Goal: Transaction & Acquisition: Purchase product/service

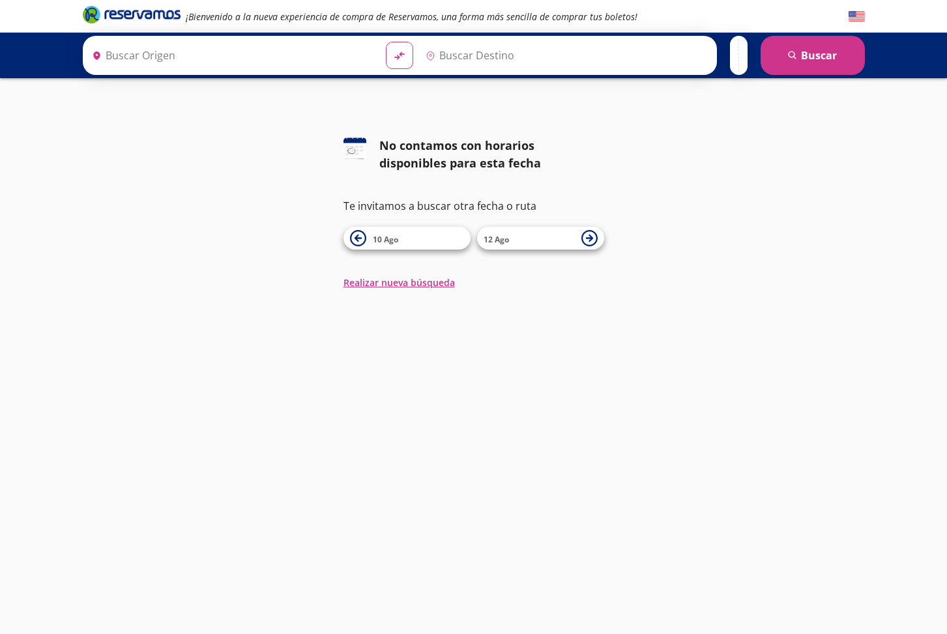
type input "Central del Sur (taxqueña), [GEOGRAPHIC_DATA]"
type input "Central de Autobuses, [GEOGRAPHIC_DATA]"
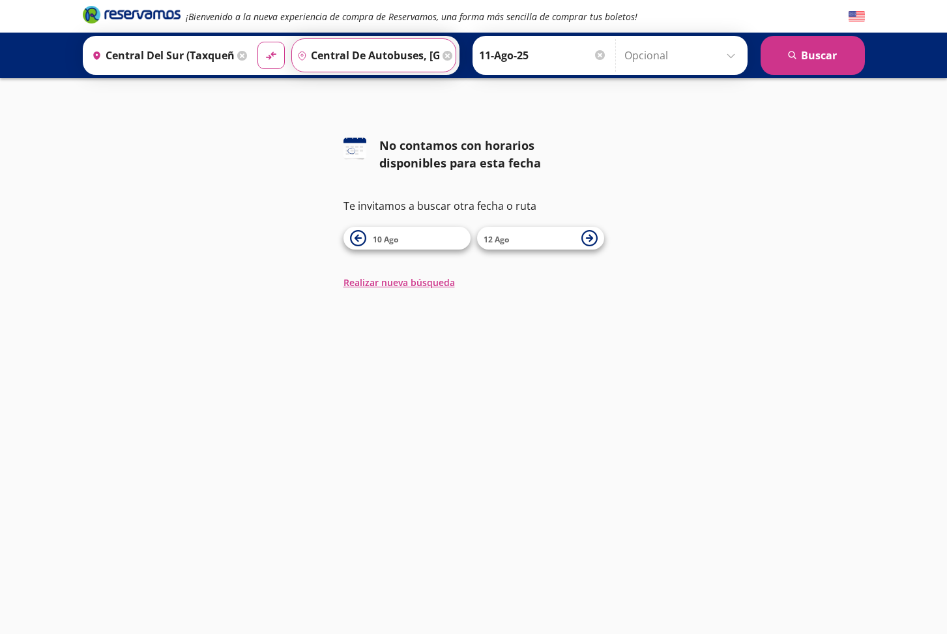
click at [428, 57] on input "Central de Autobuses, [GEOGRAPHIC_DATA]" at bounding box center [365, 55] width 147 height 33
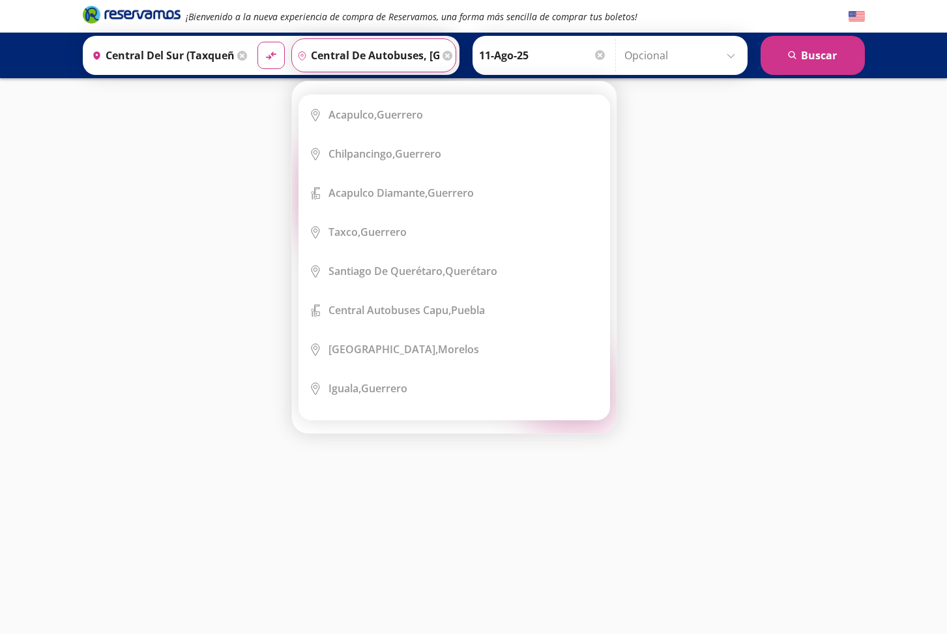
click at [452, 53] on icon at bounding box center [448, 56] width 10 height 10
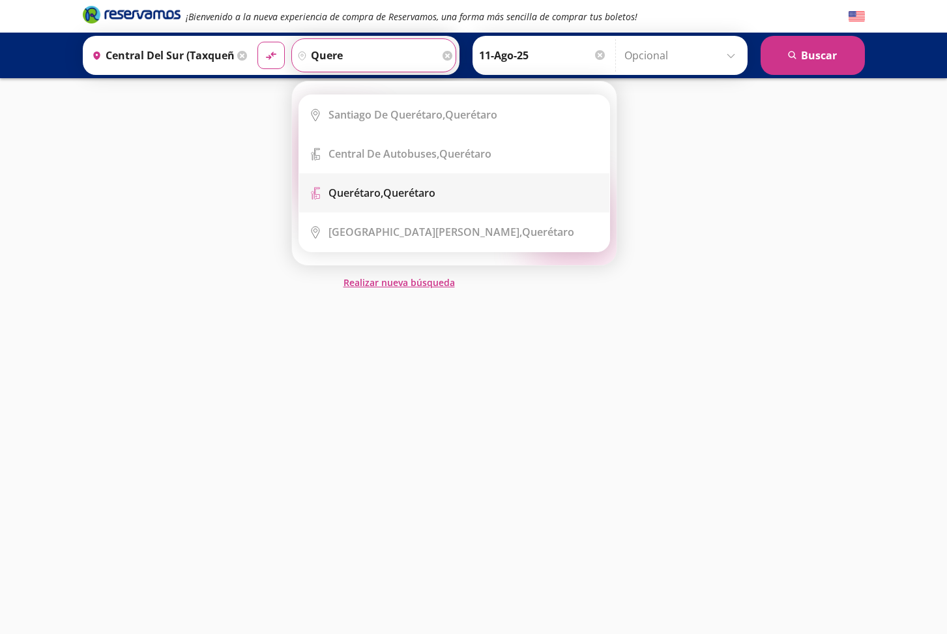
click at [395, 190] on div "Querétaro, Querétaro" at bounding box center [382, 193] width 107 height 14
type input "Querétaro, Querétaro"
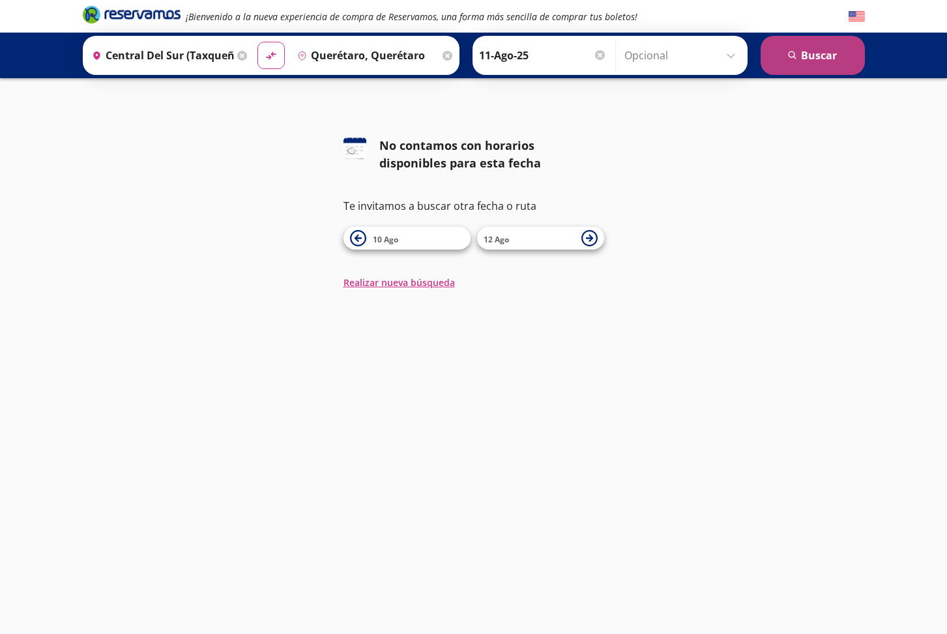
click at [804, 52] on button "search [GEOGRAPHIC_DATA]" at bounding box center [813, 55] width 104 height 39
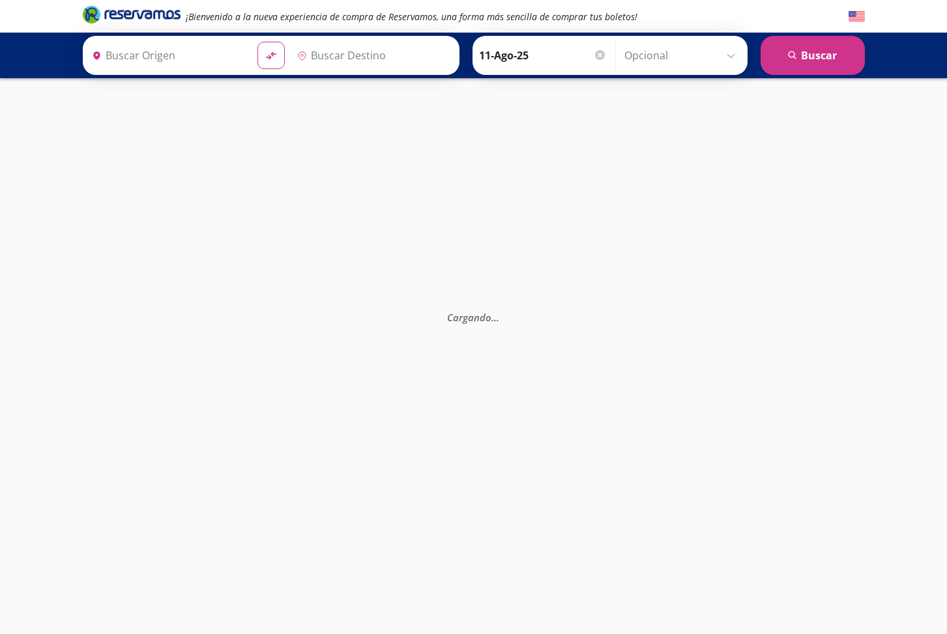
type input "Querétaro, Querétaro"
type input "Central del Sur (taxqueña), [GEOGRAPHIC_DATA]"
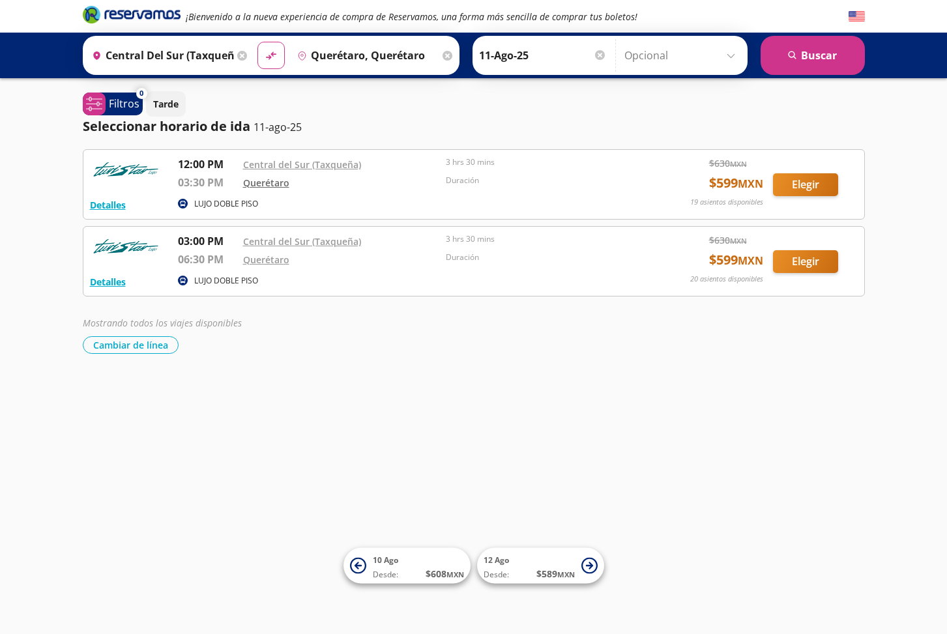
click at [261, 182] on link "Querétaro" at bounding box center [266, 183] width 46 height 12
click at [452, 54] on icon at bounding box center [448, 56] width 10 height 10
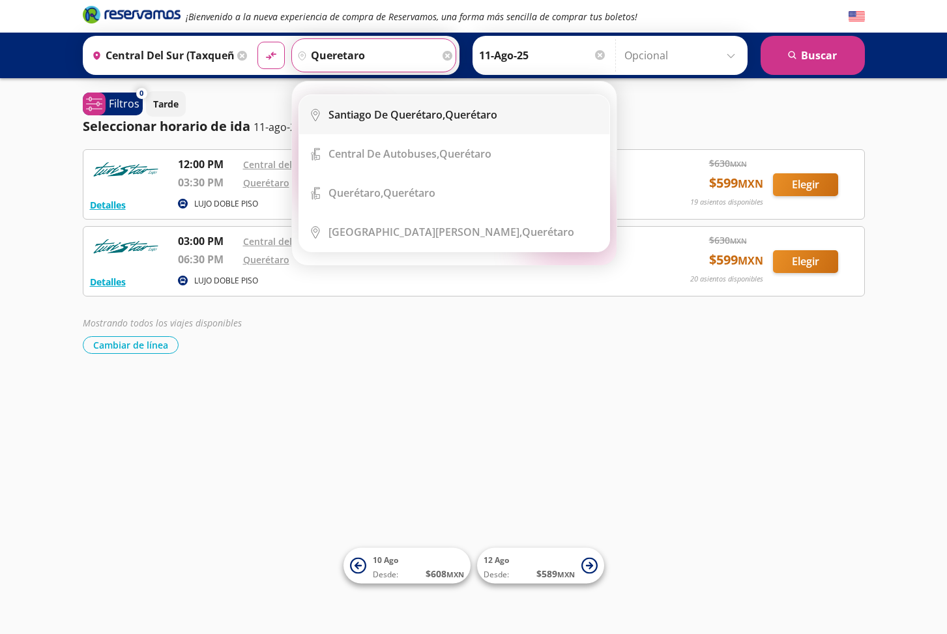
click at [434, 115] on b "Santiago de Querétaro," at bounding box center [387, 115] width 117 height 14
type input "[PERSON_NAME] de Querétaro, [GEOGRAPHIC_DATA]"
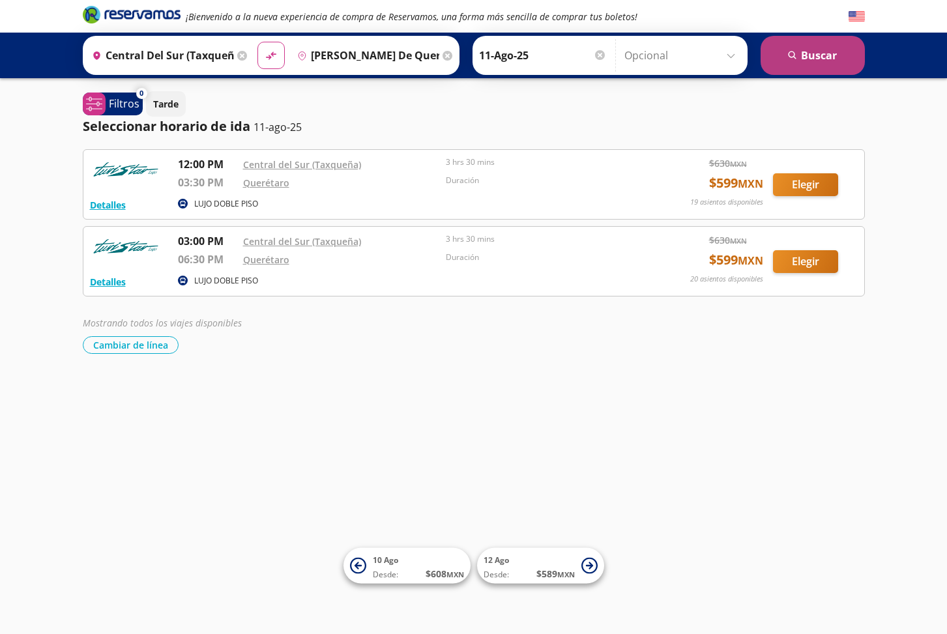
click at [797, 47] on button "search [GEOGRAPHIC_DATA]" at bounding box center [813, 55] width 104 height 39
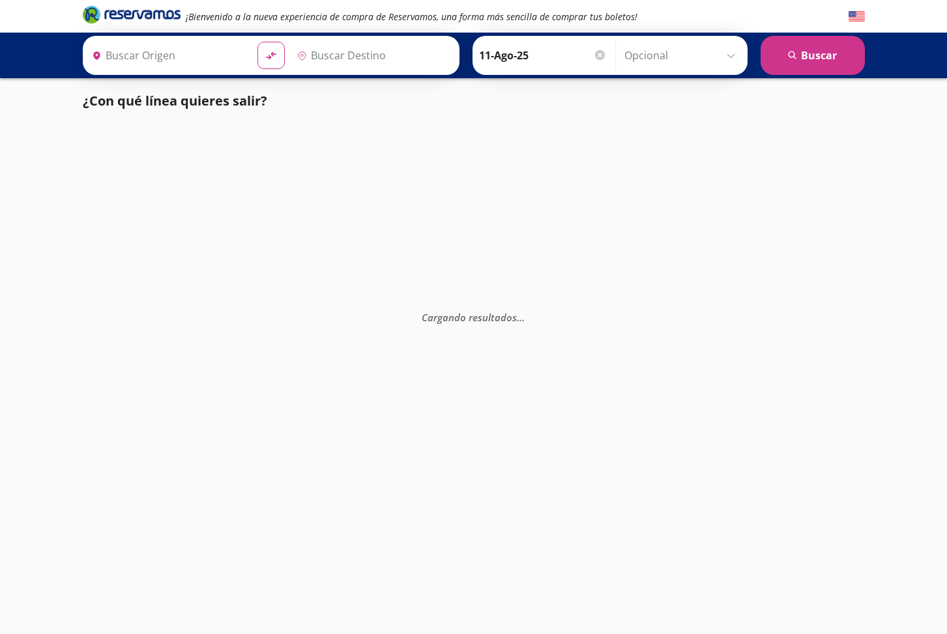
type input "[PERSON_NAME] de Querétaro, [GEOGRAPHIC_DATA]"
type input "Central del Sur (taxqueña), [GEOGRAPHIC_DATA]"
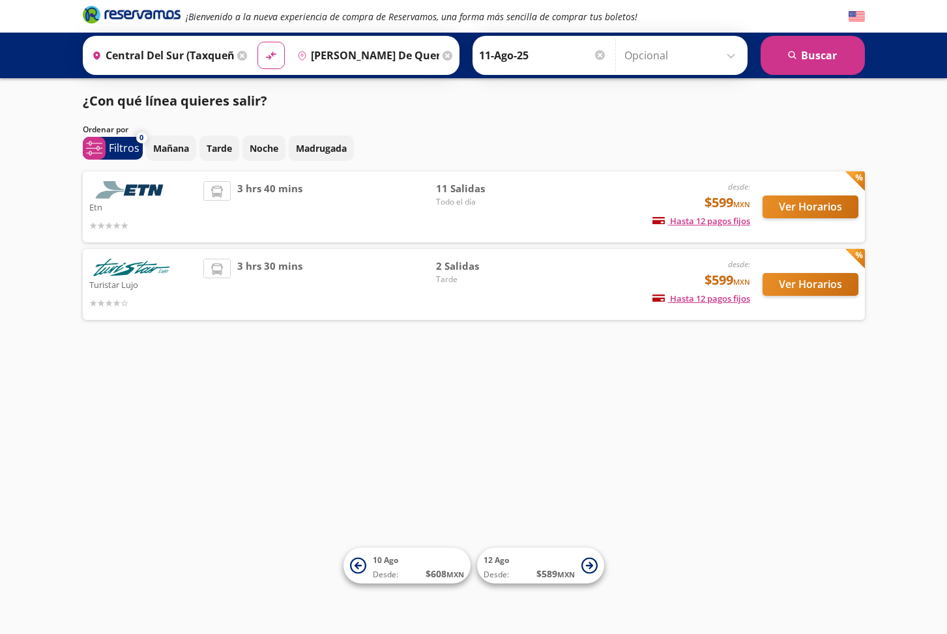
click at [798, 209] on button "Ver Horarios" at bounding box center [811, 207] width 96 height 23
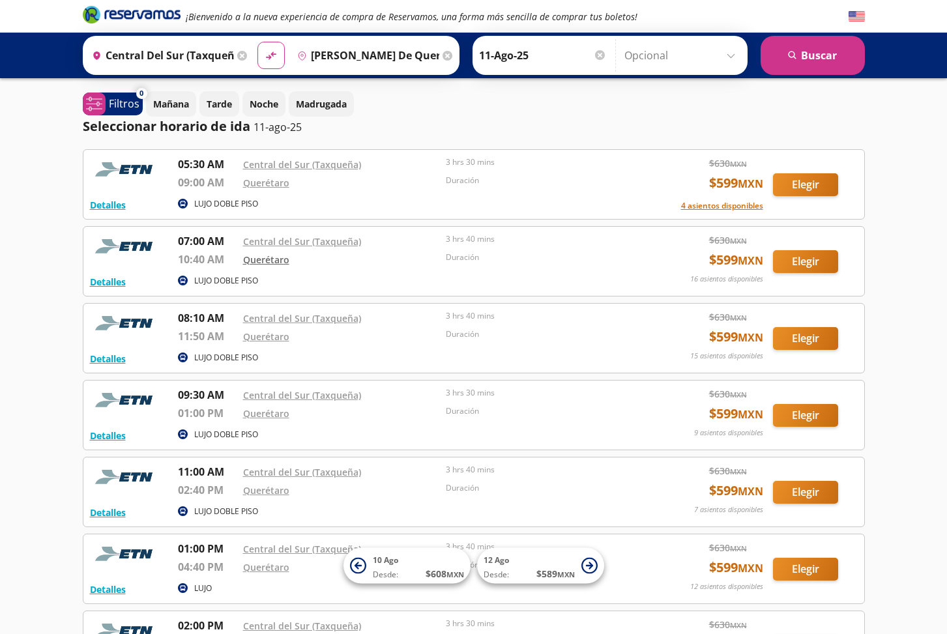
click at [270, 261] on link "Querétaro" at bounding box center [266, 260] width 46 height 12
click at [802, 259] on button "Elegir" at bounding box center [805, 261] width 65 height 23
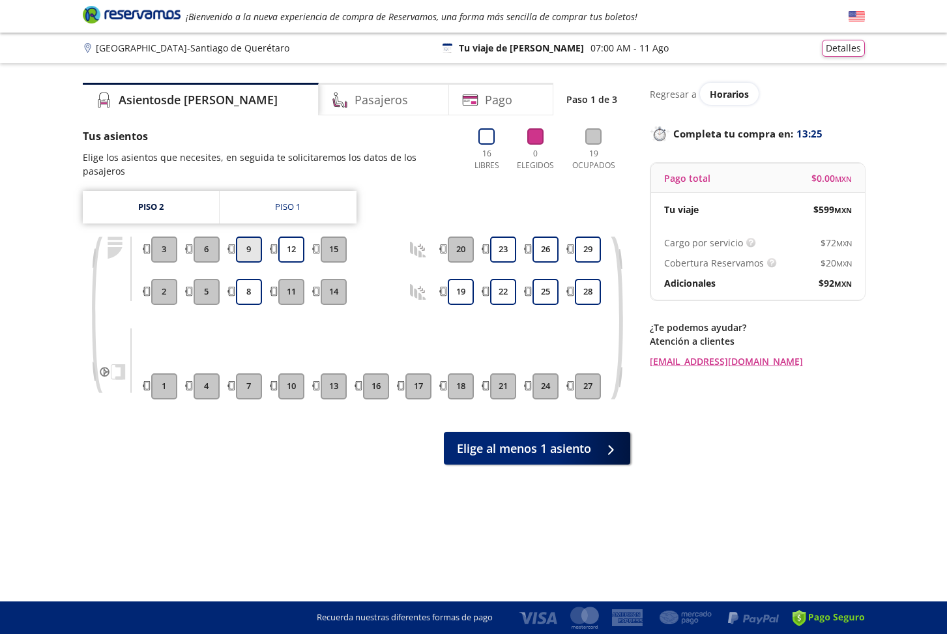
click at [249, 237] on button "9" at bounding box center [249, 250] width 26 height 26
click at [282, 201] on div "Piso 1" at bounding box center [287, 207] width 25 height 13
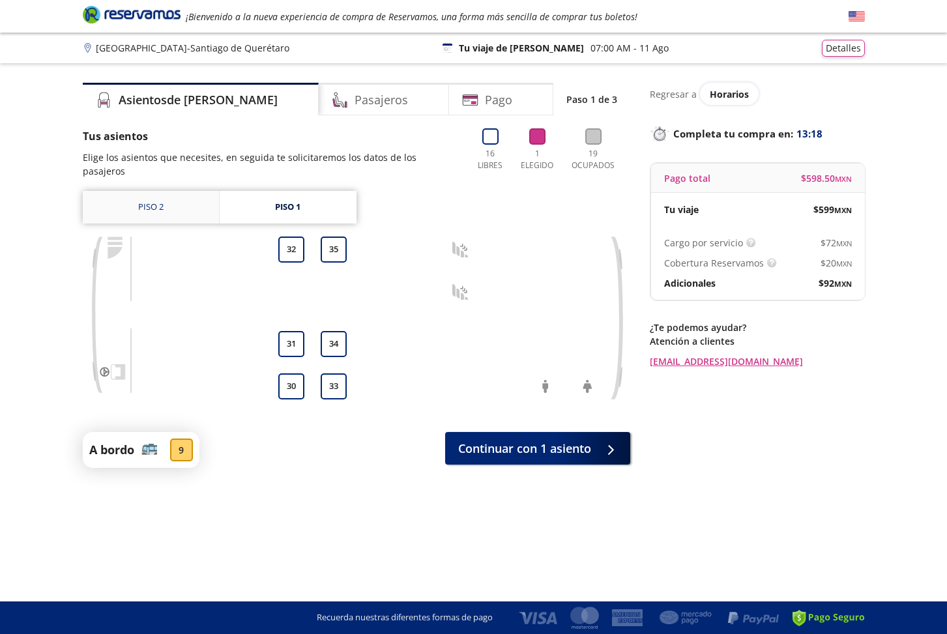
click at [158, 191] on link "Piso 2" at bounding box center [151, 207] width 136 height 33
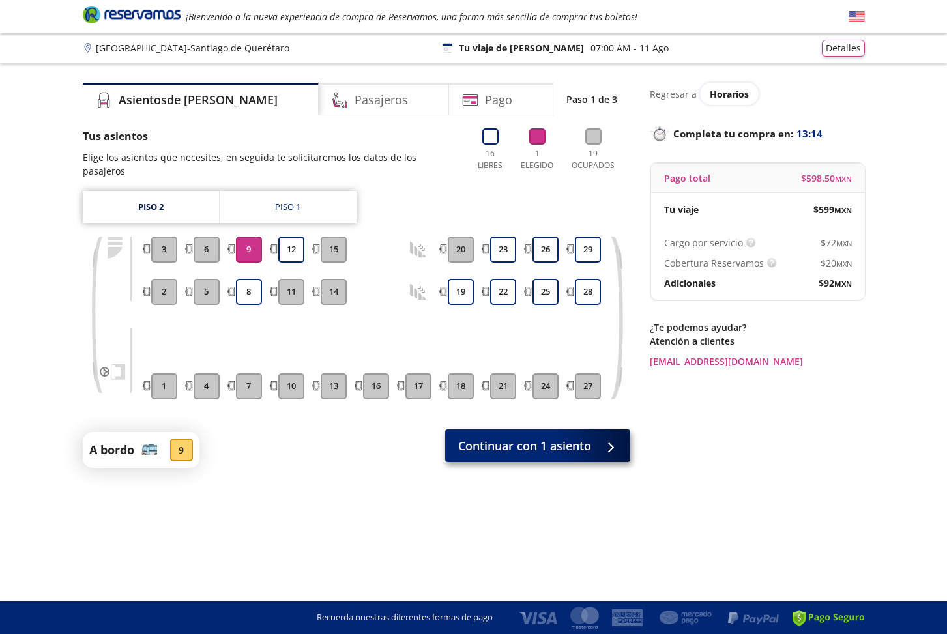
click at [527, 437] on span "Continuar con 1 asiento" at bounding box center [524, 446] width 133 height 18
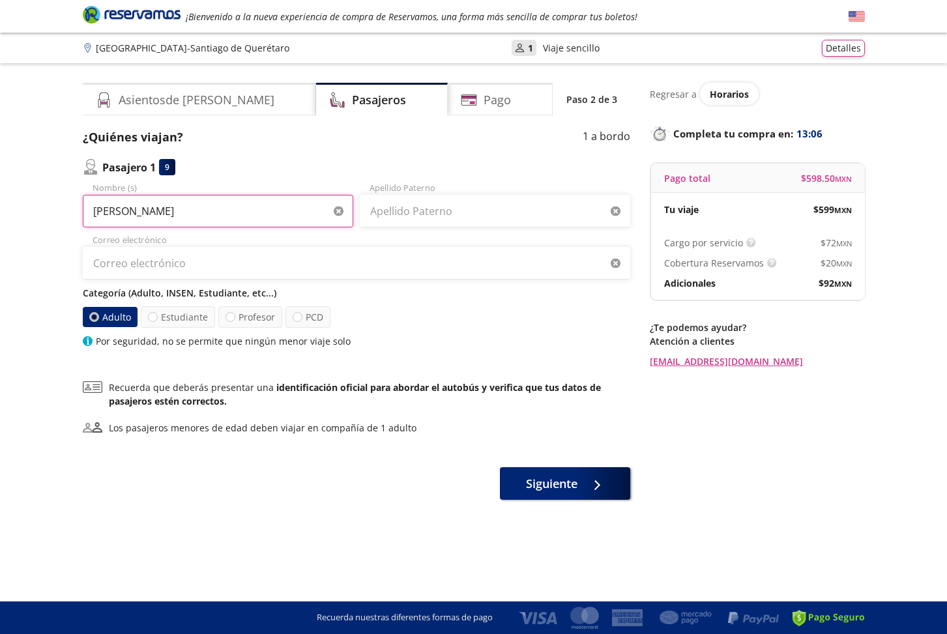
type input "[PERSON_NAME]"
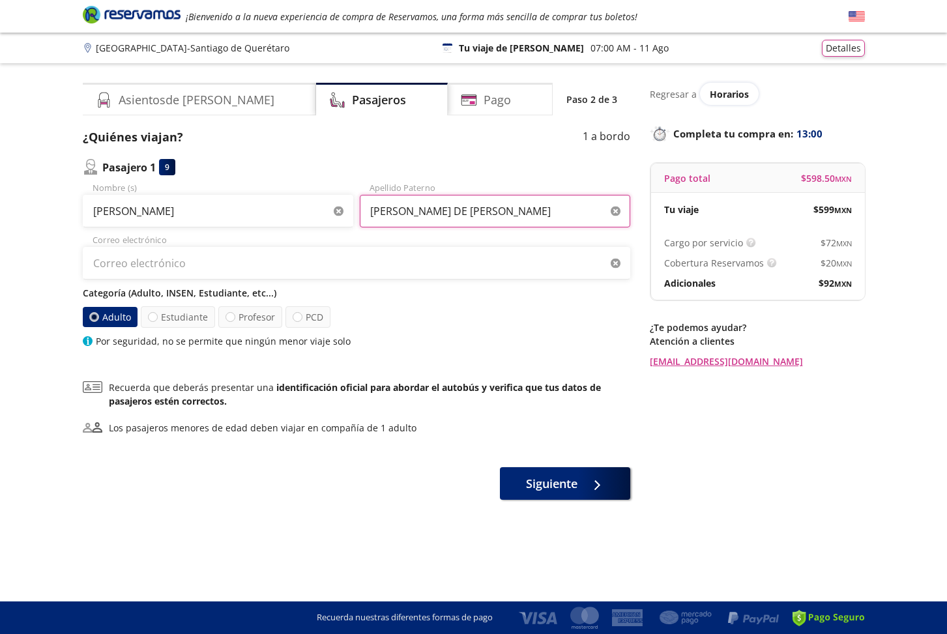
type input "[PERSON_NAME] DE [PERSON_NAME]"
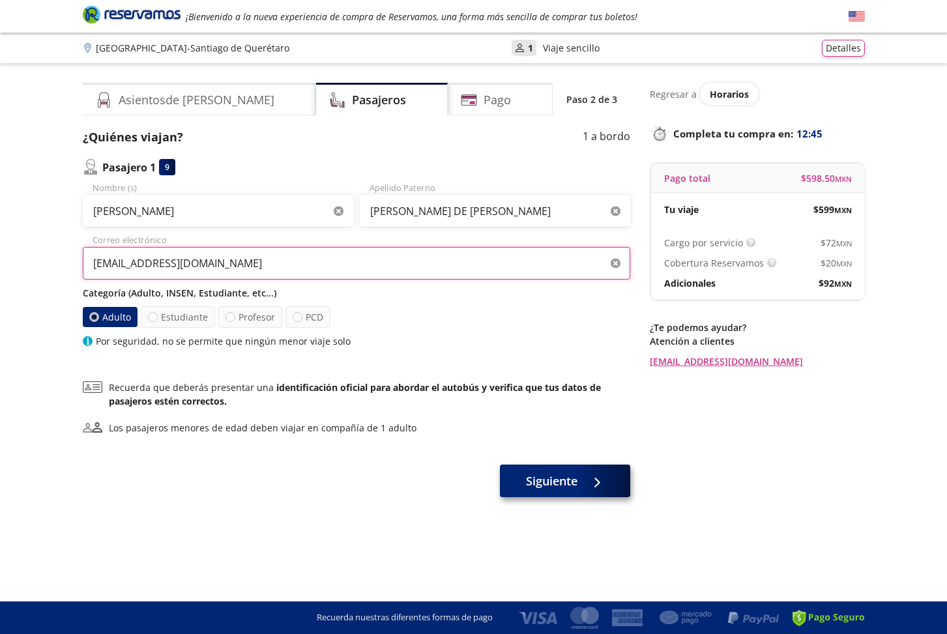
type input "[EMAIL_ADDRESS][DOMAIN_NAME]"
click at [542, 480] on span "Siguiente" at bounding box center [551, 482] width 51 height 18
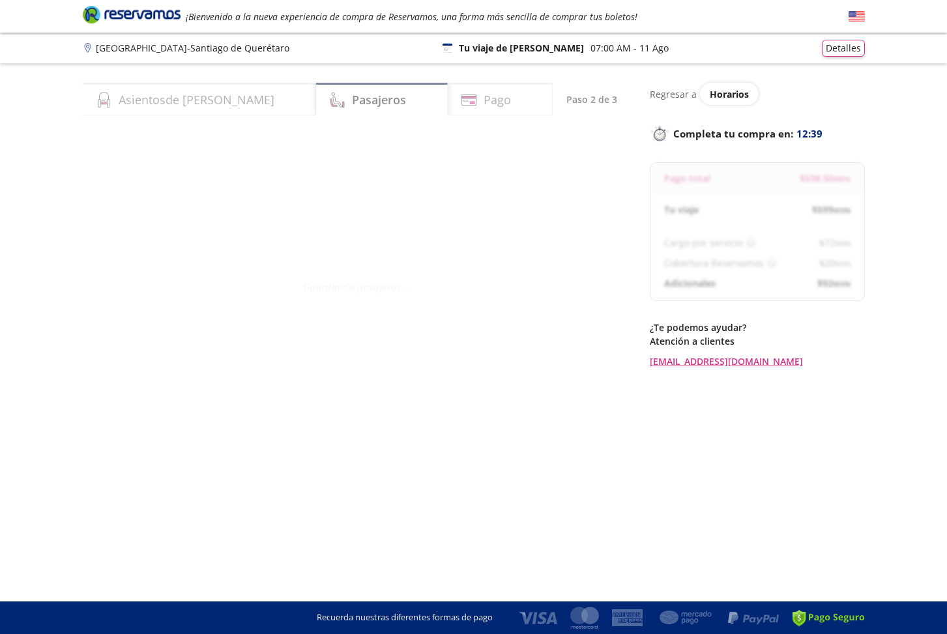
select select "MX"
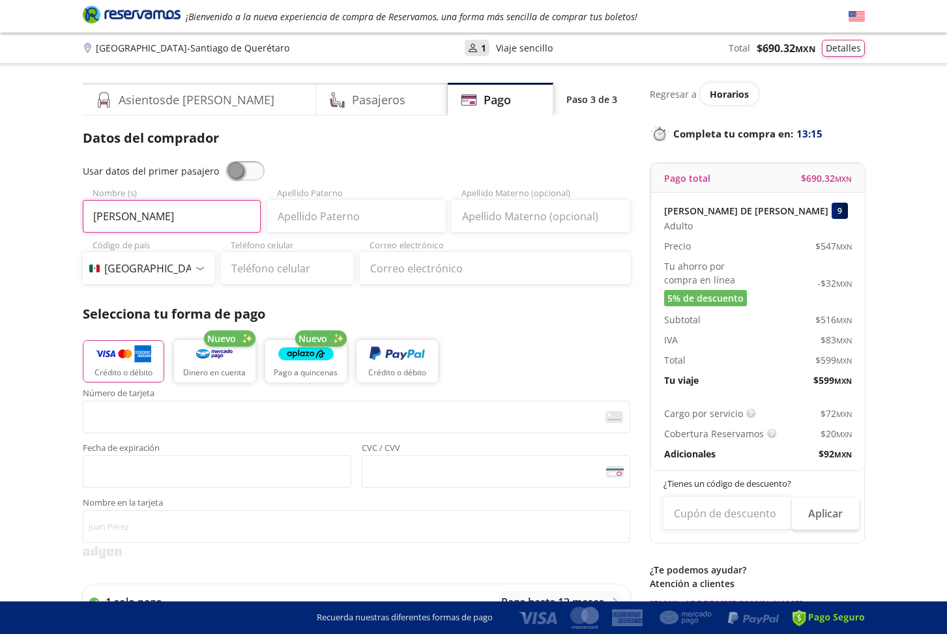
type input "[PERSON_NAME]"
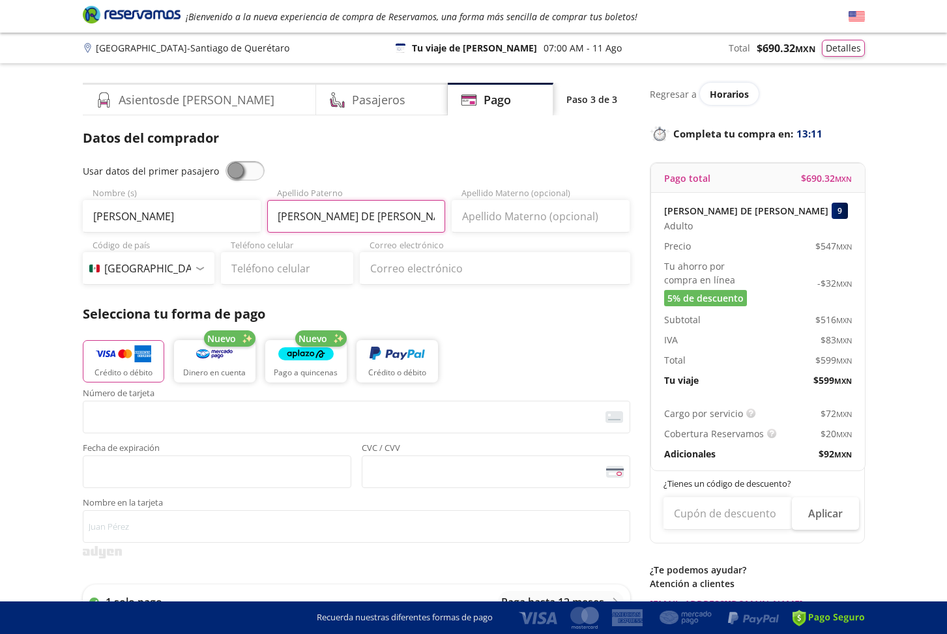
type input "[PERSON_NAME] DE [PERSON_NAME]"
type input "[PERSON_NAME]"
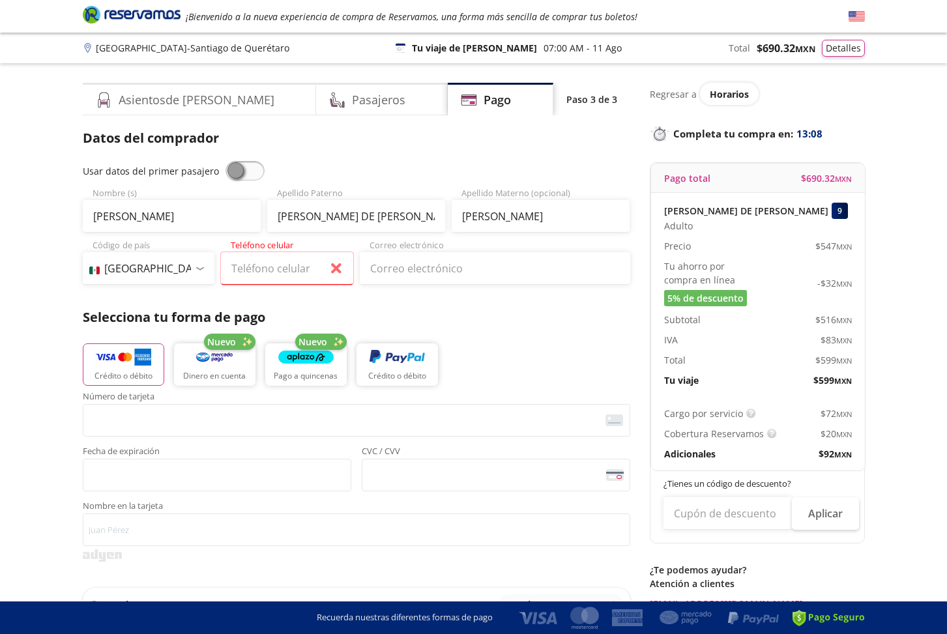
click at [314, 298] on div "Datos del comprador Usar datos del primer pasajero [PERSON_NAME] Nombre (s) [PE…" at bounding box center [357, 411] width 548 height 567
click at [34, 262] on div "Group 9 Created with Sketch. Pago [GEOGRAPHIC_DATA] - [PERSON_NAME][GEOGRAPHIC_…" at bounding box center [473, 528] width 947 height 1057
click at [256, 269] on input "Teléfono celular" at bounding box center [287, 268] width 132 height 33
type input "56 6464 4306"
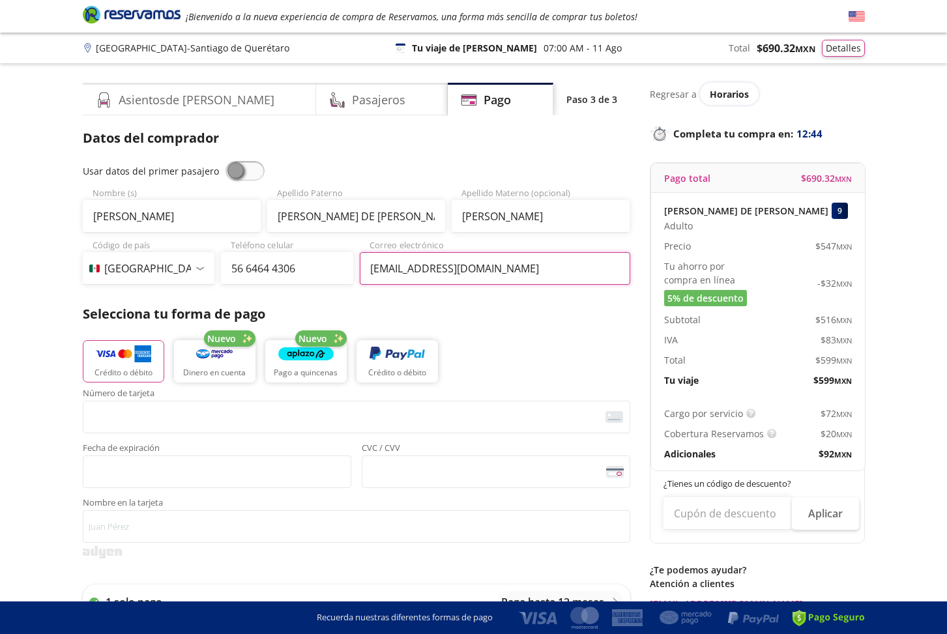
type input "[EMAIL_ADDRESS][DOMAIN_NAME]"
click at [123, 364] on button "Crédito o débito" at bounding box center [123, 361] width 81 height 42
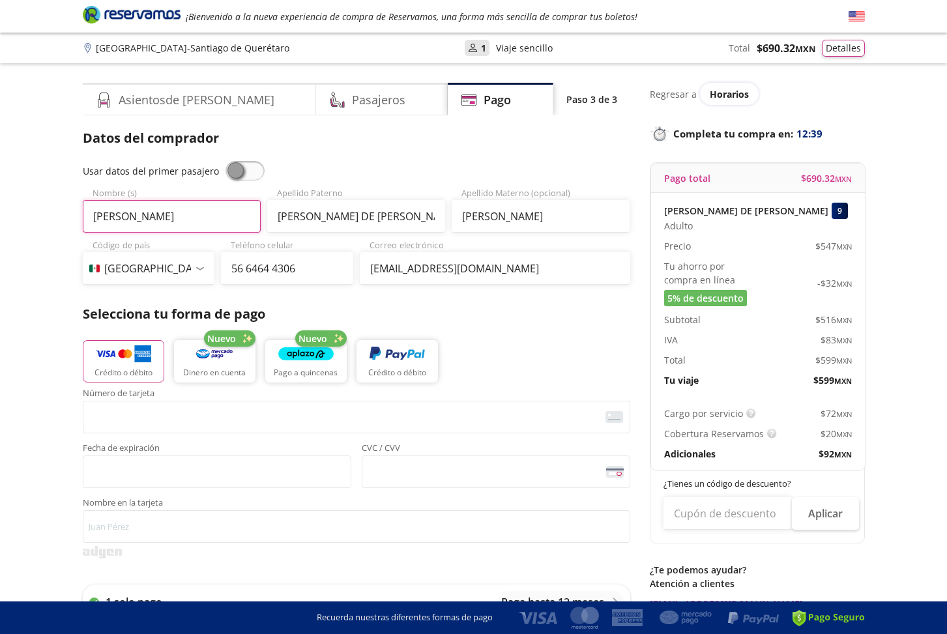
drag, startPoint x: 186, startPoint y: 216, endPoint x: 76, endPoint y: 216, distance: 109.5
click at [76, 216] on div "Asientos de [PERSON_NAME] Pago Paso 3 de 3 Servicios adicionales ¿Tienes un cód…" at bounding box center [473, 523] width 795 height 880
type input "[PERSON_NAME] [PERSON_NAME]"
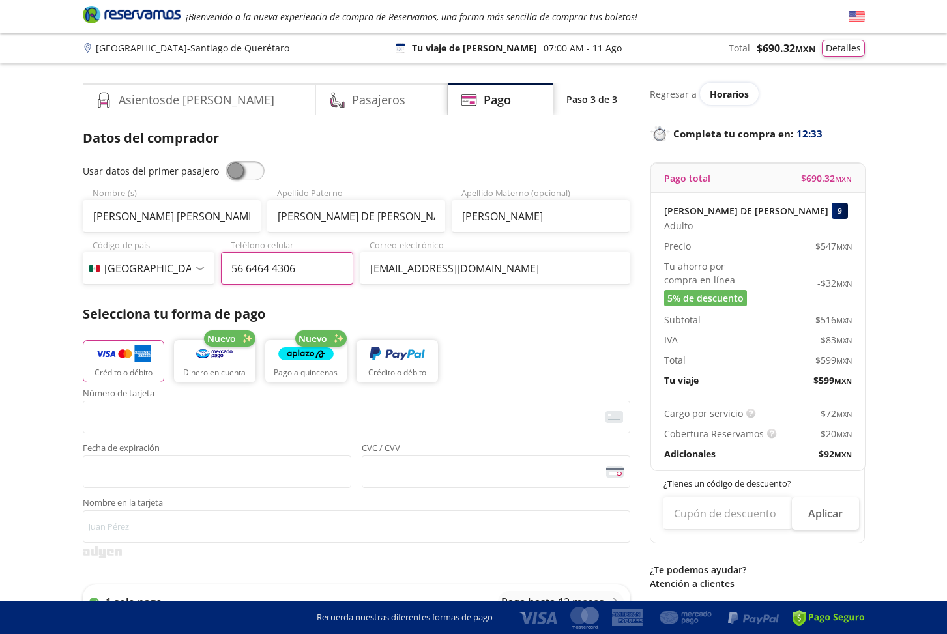
drag, startPoint x: 300, startPoint y: 268, endPoint x: 217, endPoint y: 269, distance: 83.4
click at [217, 269] on div "Código de país [GEOGRAPHIC_DATA] +1 [GEOGRAPHIC_DATA] +52 [GEOGRAPHIC_DATA] +57…" at bounding box center [218, 262] width 271 height 46
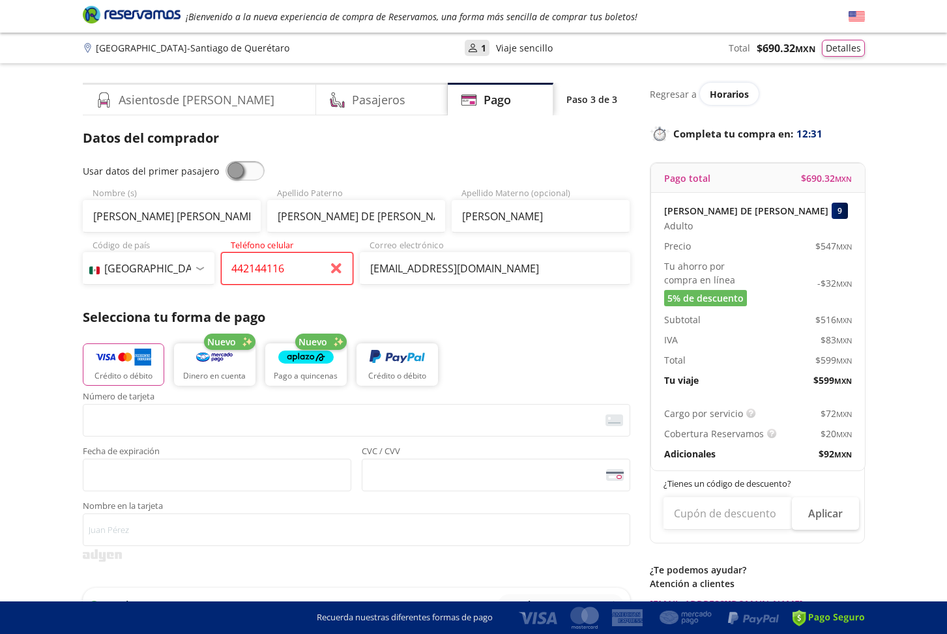
type input "442 144 1167"
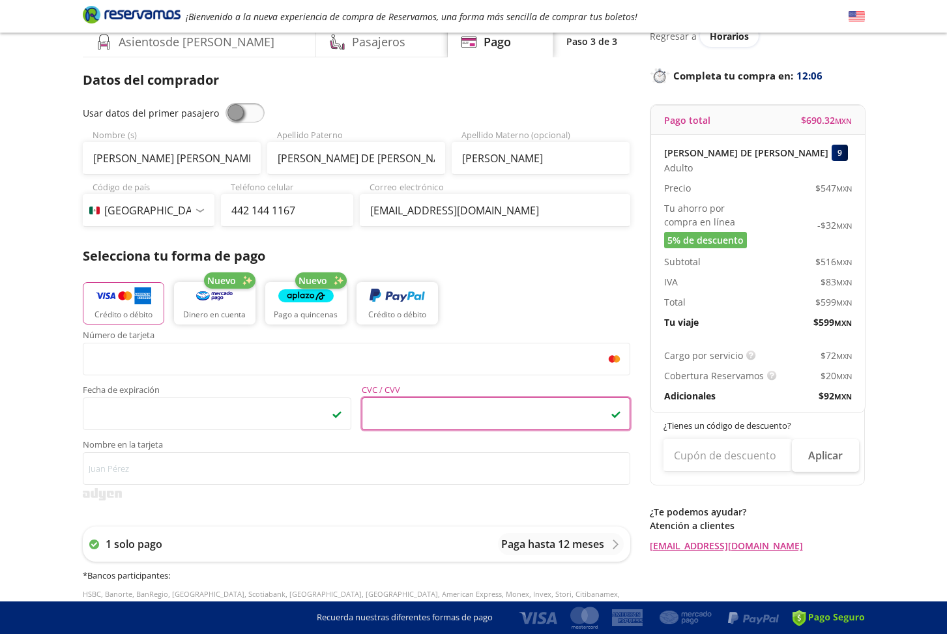
scroll to position [59, 0]
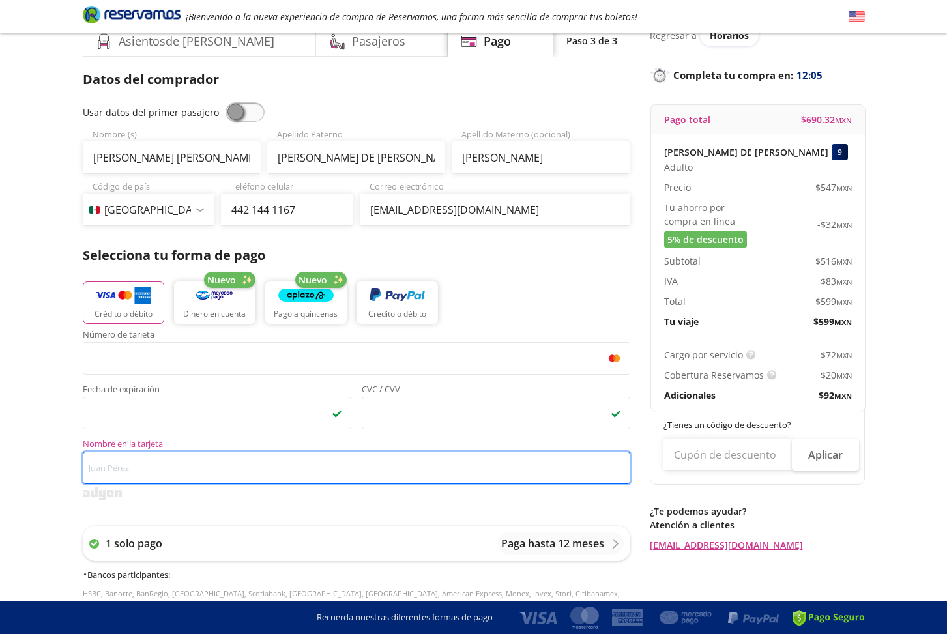
click at [124, 464] on input "Nombre en la tarjeta" at bounding box center [357, 468] width 548 height 33
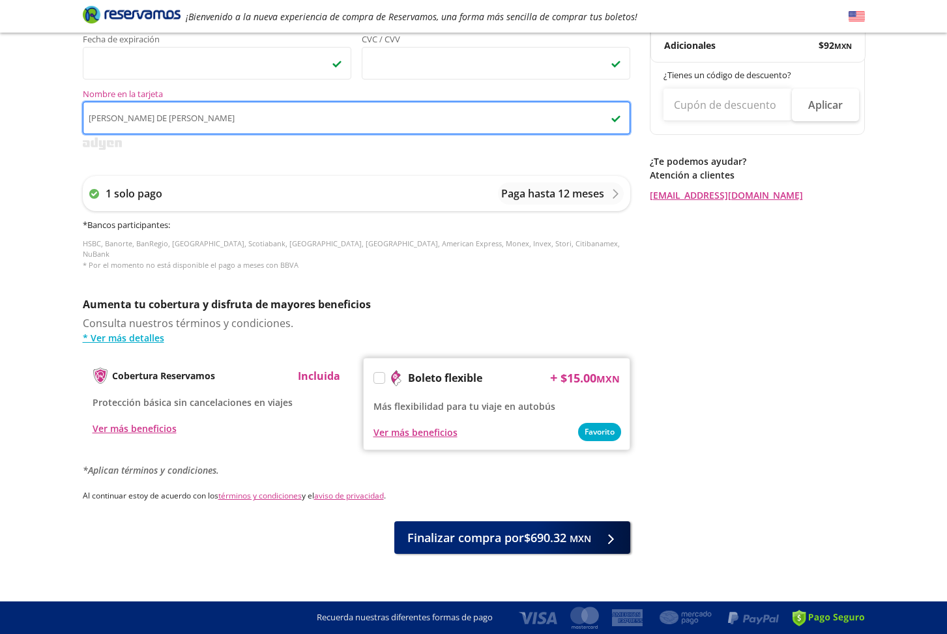
scroll to position [408, 0]
type input "[PERSON_NAME] DE [PERSON_NAME]"
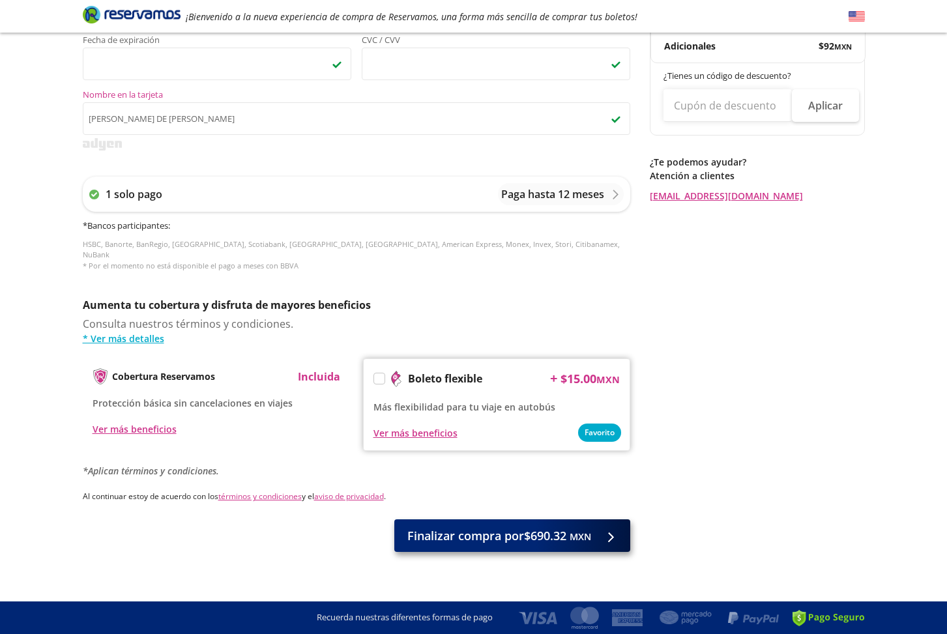
click at [520, 527] on span "Finalizar compra por $690.32 MXN" at bounding box center [499, 536] width 184 height 18
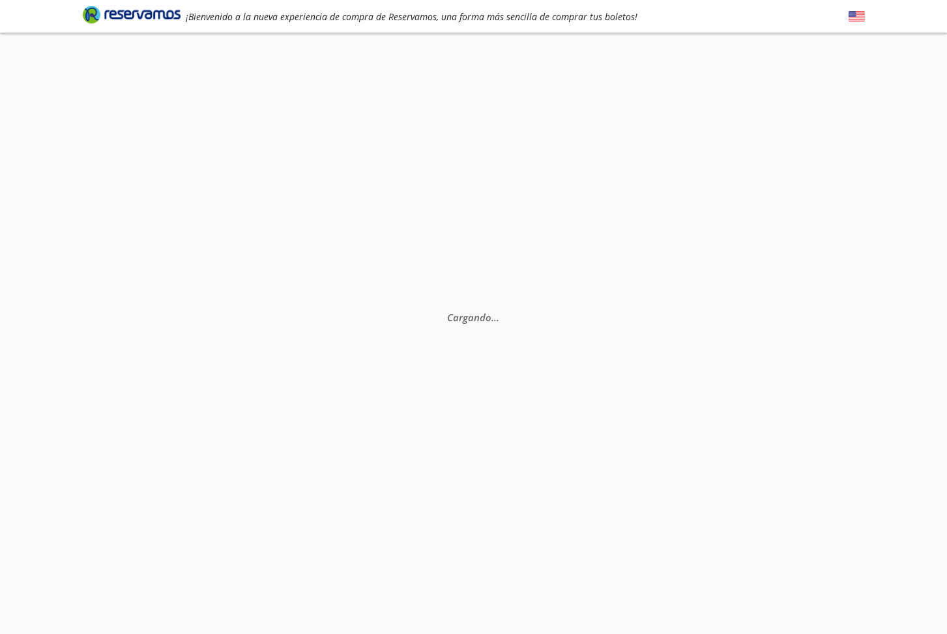
scroll to position [389, 0]
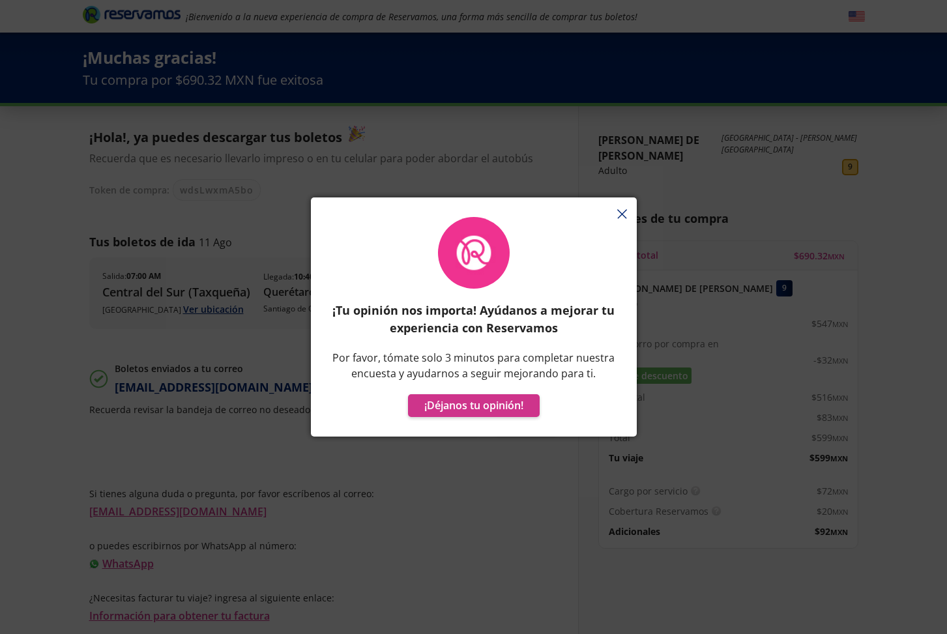
click at [621, 209] on icon "button" at bounding box center [622, 214] width 10 height 10
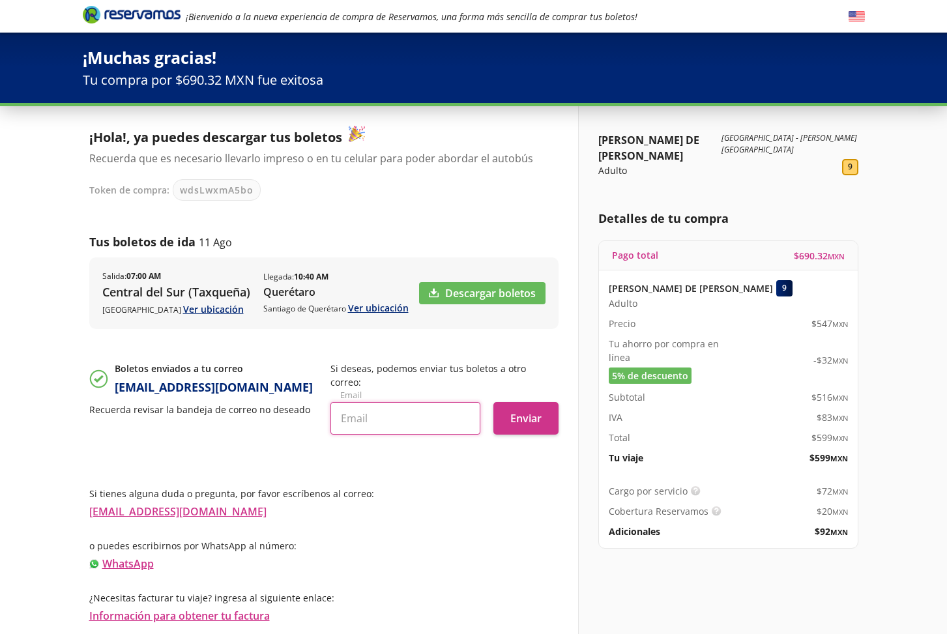
click at [363, 404] on input "text" at bounding box center [405, 418] width 150 height 33
type input "J"
type input "[EMAIL_ADDRESS][DOMAIN_NAME]"
click at [529, 402] on button "Enviar" at bounding box center [525, 418] width 65 height 33
